Goal: Information Seeking & Learning: Learn about a topic

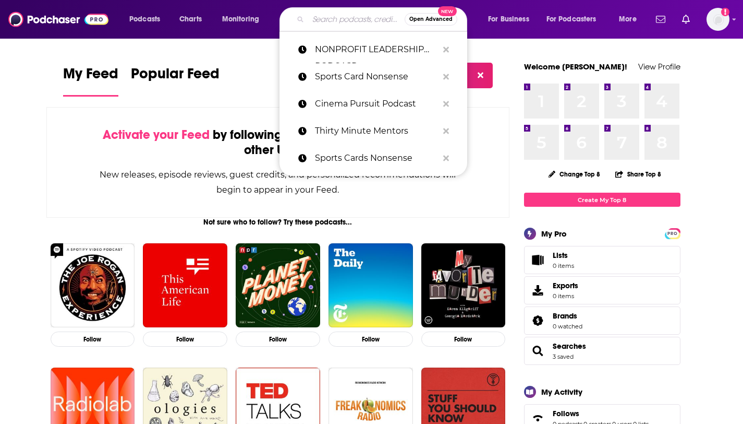
click at [342, 18] on input "Search podcasts, credits, & more..." at bounding box center [356, 19] width 97 height 17
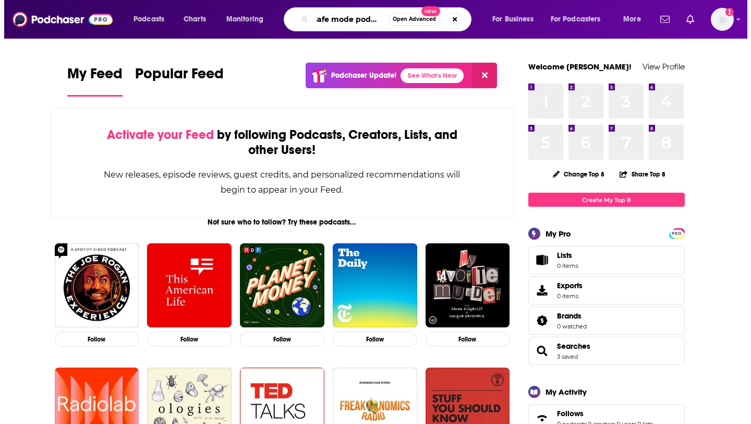
scroll to position [0, 6]
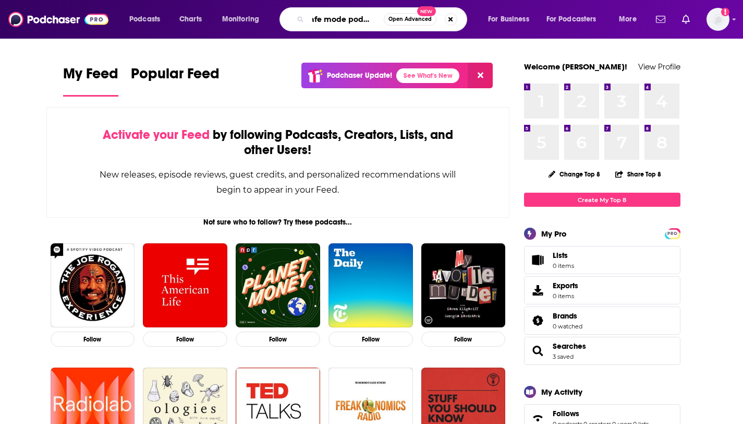
type input "safe mode podcast"
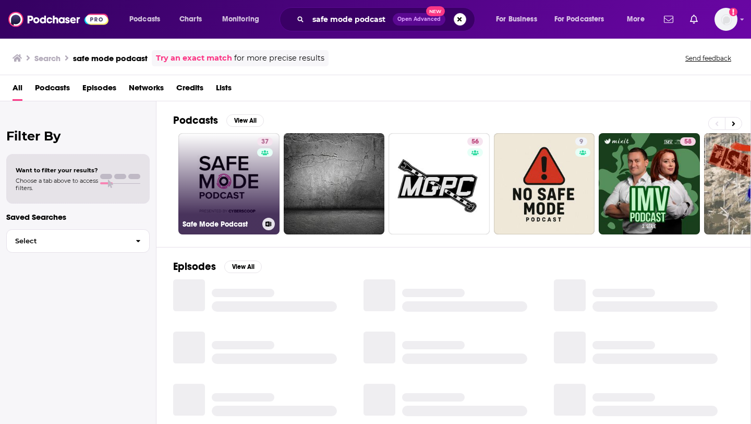
click at [222, 199] on link "37 Safe Mode Podcast" at bounding box center [228, 183] width 101 height 101
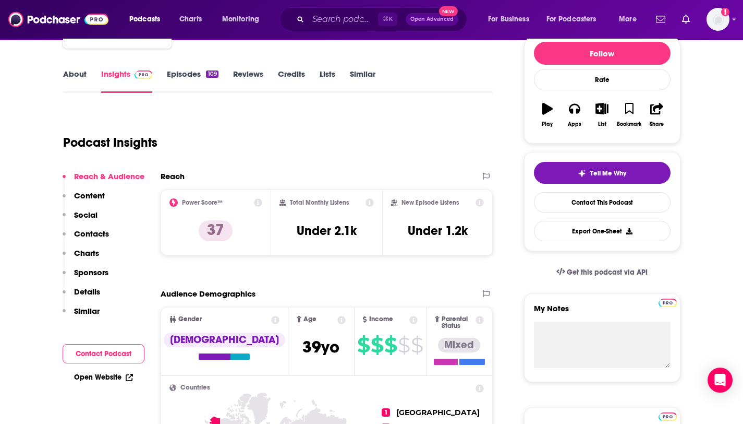
scroll to position [44, 0]
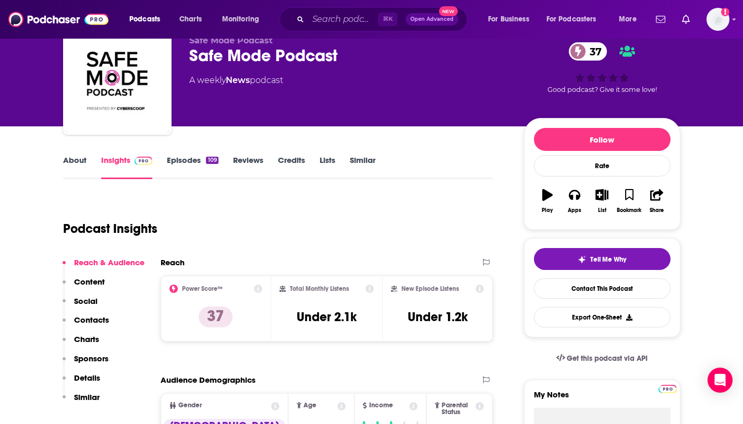
click at [175, 261] on h2 "Reach" at bounding box center [173, 262] width 24 height 10
click at [76, 161] on link "About" at bounding box center [74, 167] width 23 height 24
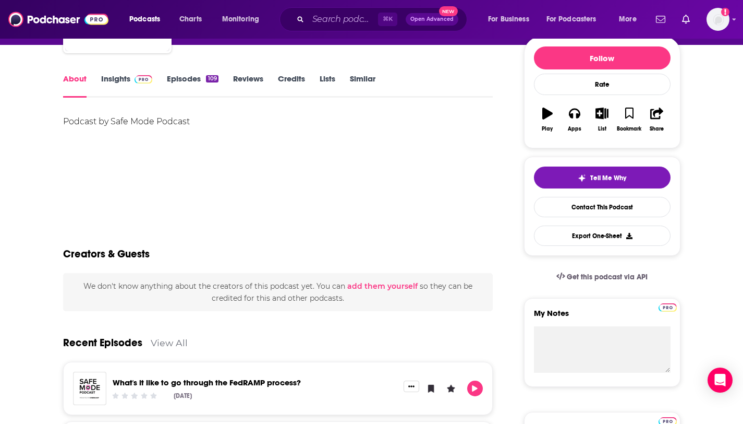
scroll to position [104, 0]
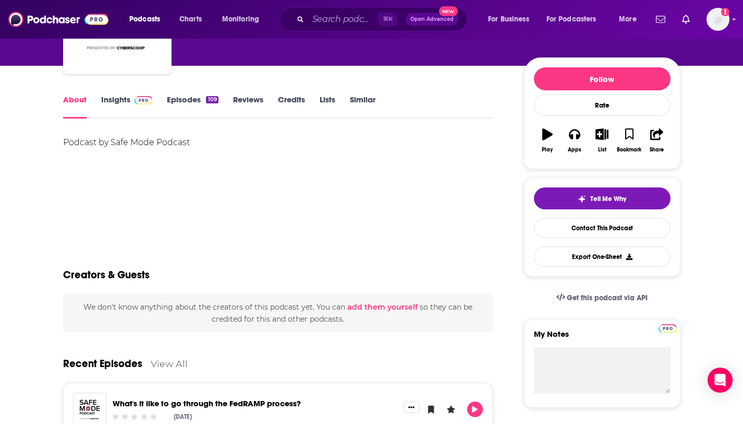
click at [126, 103] on link "Insights" at bounding box center [127, 106] width 52 height 24
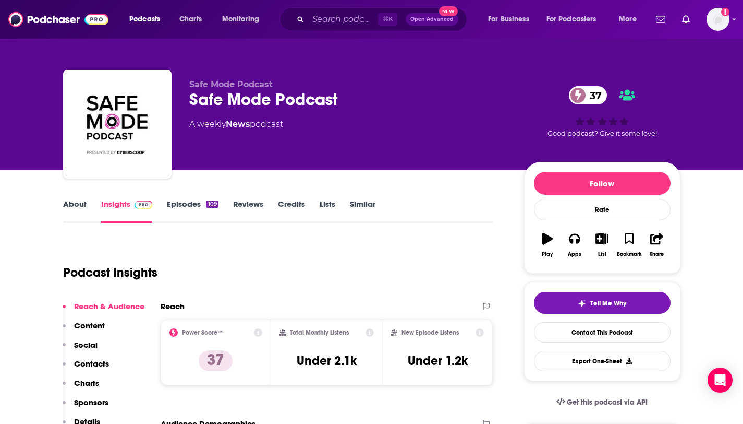
scroll to position [102, 0]
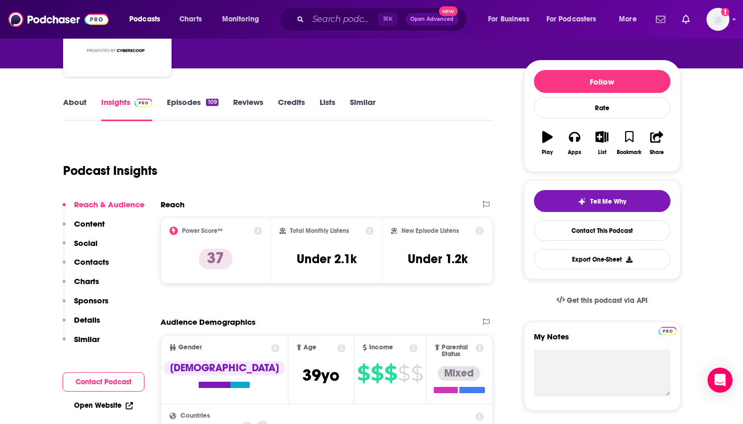
click at [97, 404] on link "Open Website" at bounding box center [103, 405] width 59 height 9
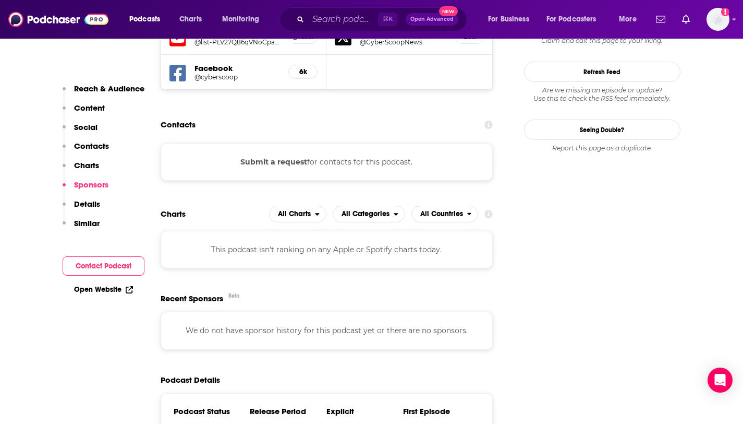
scroll to position [959, 0]
